Goal: Transaction & Acquisition: Obtain resource

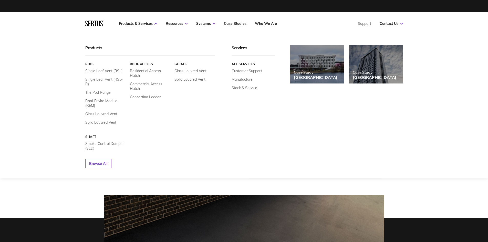
click at [112, 80] on link "Single Leaf Vent (RSL-R)" at bounding box center [105, 81] width 41 height 9
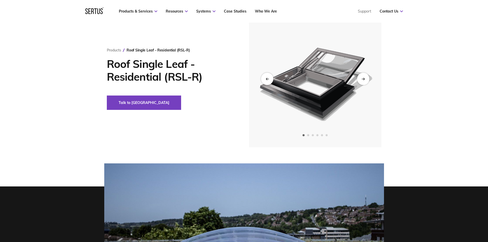
scroll to position [41, 0]
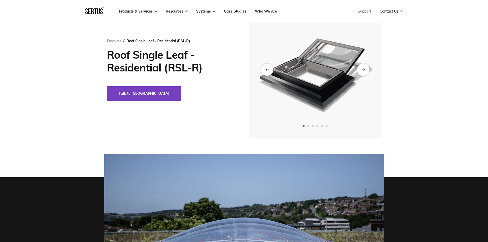
click at [367, 66] on div "Next slide" at bounding box center [363, 69] width 13 height 13
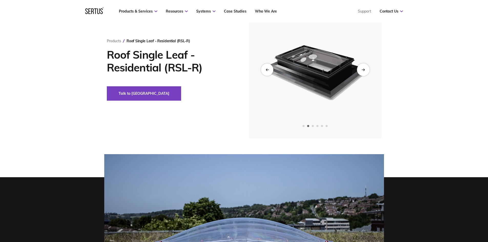
click at [367, 66] on div "Next slide" at bounding box center [363, 69] width 13 height 13
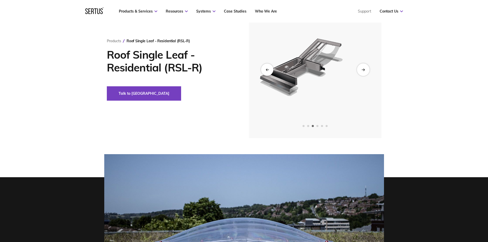
click at [367, 66] on div "Next slide" at bounding box center [363, 69] width 13 height 13
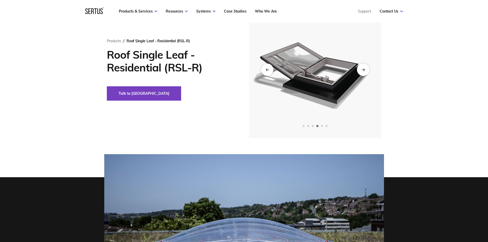
click at [367, 66] on div "Next slide" at bounding box center [363, 69] width 13 height 13
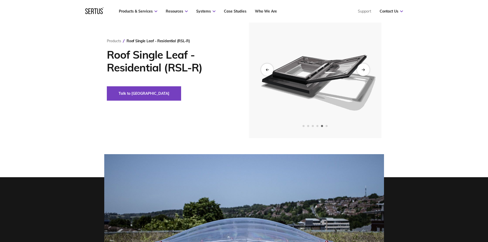
click at [367, 66] on div "Next slide" at bounding box center [363, 69] width 13 height 13
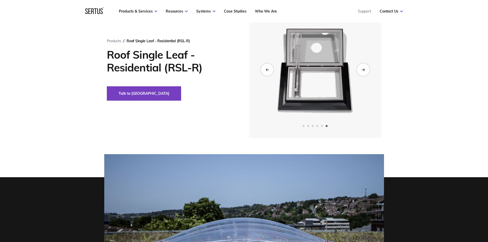
click at [367, 66] on div "Next slide" at bounding box center [363, 69] width 13 height 13
click at [366, 68] on div "Next slide" at bounding box center [363, 69] width 13 height 13
click at [267, 70] on icon "Previous slide" at bounding box center [267, 70] width 3 height 0
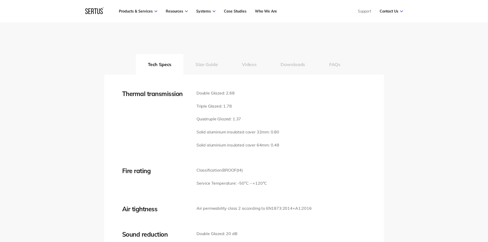
scroll to position [743, 0]
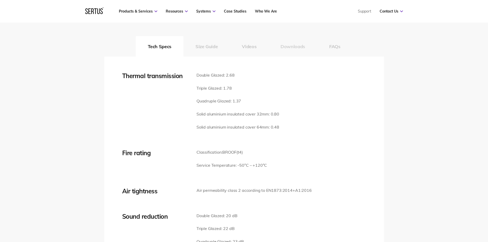
click at [289, 50] on button "Downloads" at bounding box center [293, 46] width 49 height 21
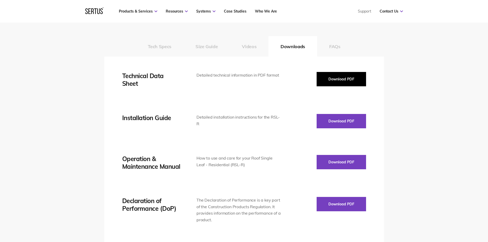
click at [333, 78] on button "Download PDF" at bounding box center [341, 79] width 49 height 14
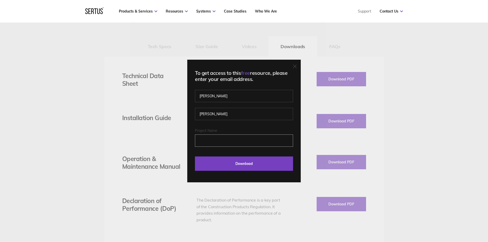
click at [231, 140] on input "Project Name" at bounding box center [244, 141] width 98 height 12
type input "CB"
click at [242, 167] on input "Download" at bounding box center [244, 164] width 98 height 14
